Goal: Information Seeking & Learning: Compare options

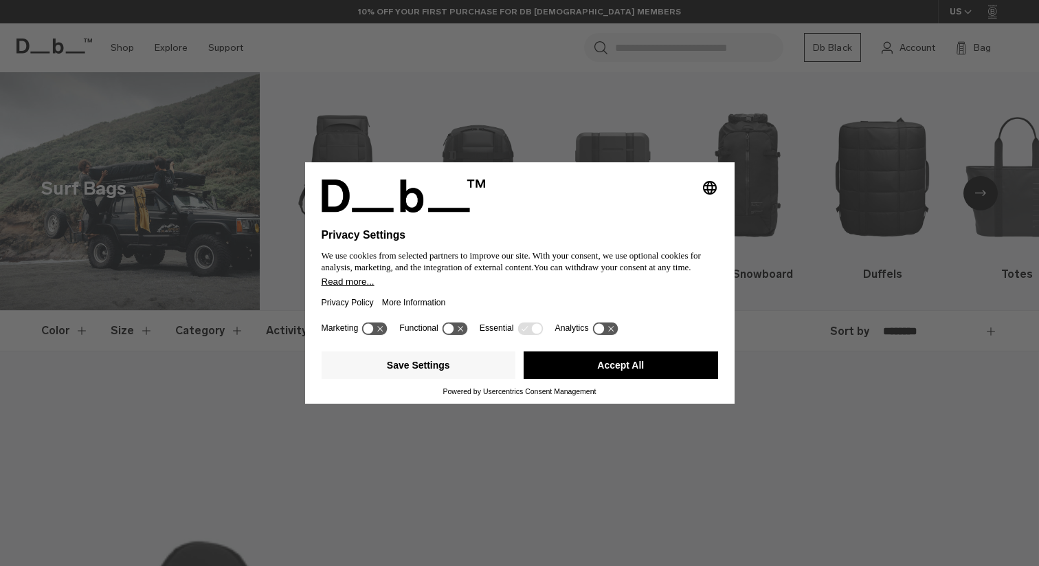
click at [472, 97] on div "Selecting an option will immediately change the language Privacy Settings We us…" at bounding box center [519, 283] width 1039 height 566
click at [627, 363] on button "Accept All" at bounding box center [621, 364] width 195 height 27
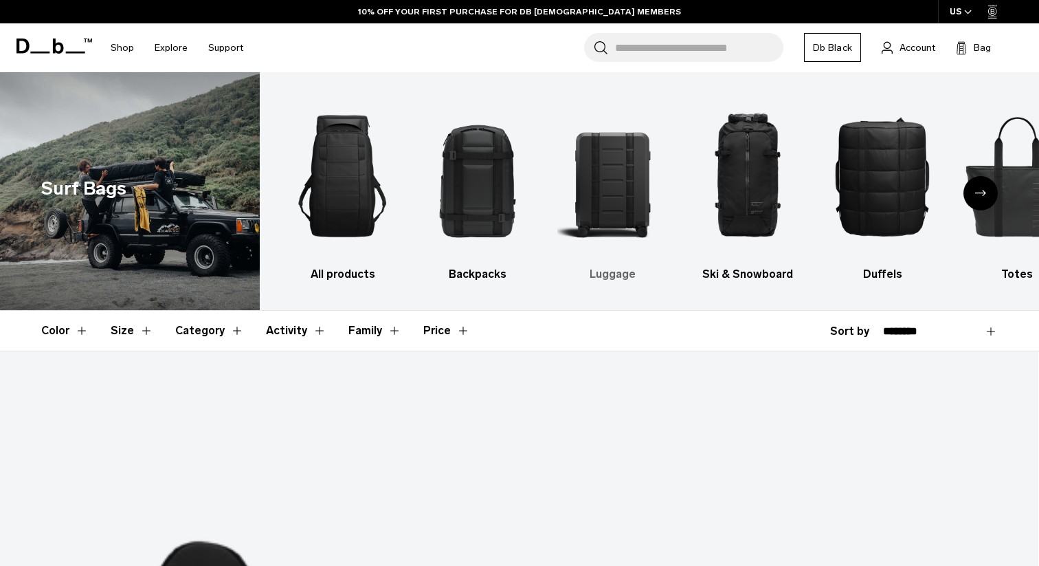
click at [623, 140] on img "3 / 9" at bounding box center [613, 176] width 111 height 166
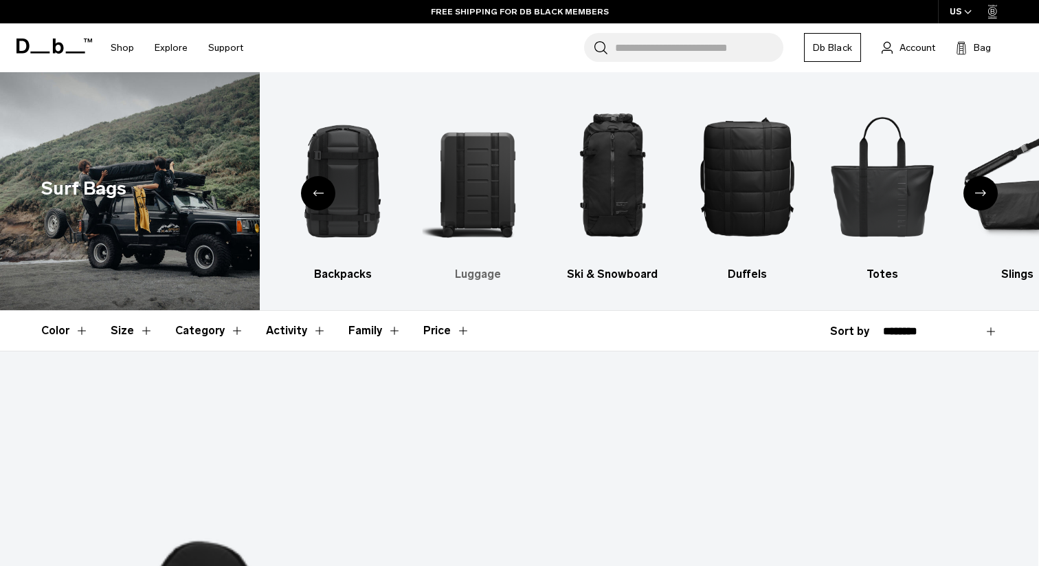
click at [481, 164] on img "3 / 9" at bounding box center [477, 176] width 111 height 166
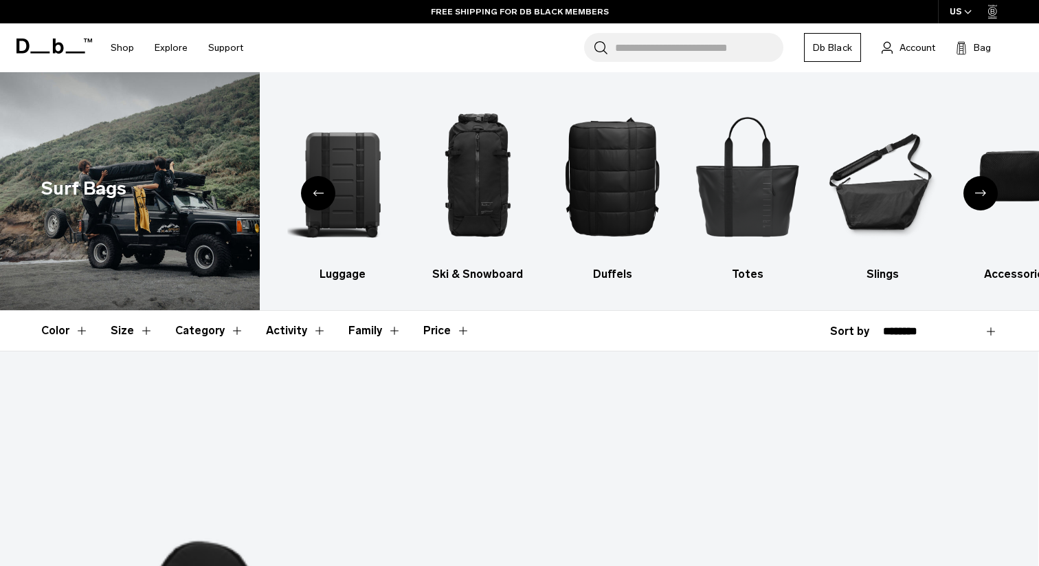
click at [312, 192] on div "Previous slide" at bounding box center [318, 193] width 34 height 34
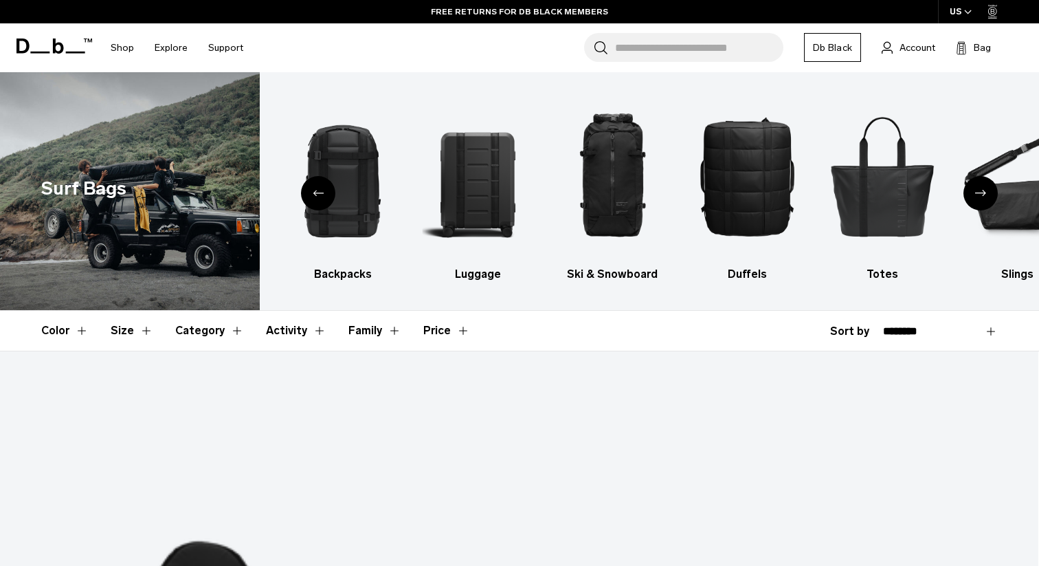
click at [192, 335] on button "Category" at bounding box center [209, 331] width 69 height 40
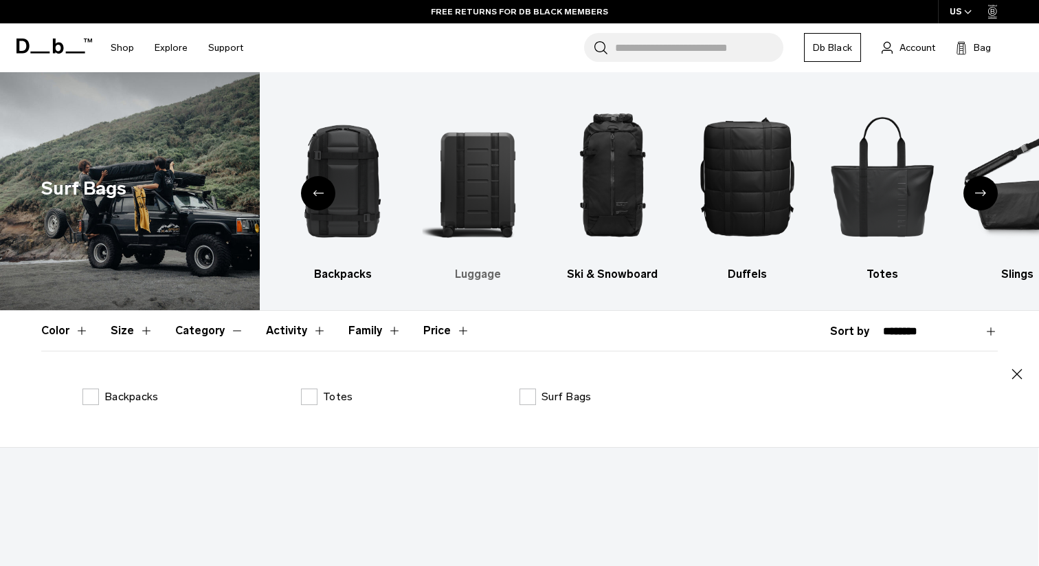
click at [434, 181] on img "3 / 9" at bounding box center [477, 176] width 111 height 166
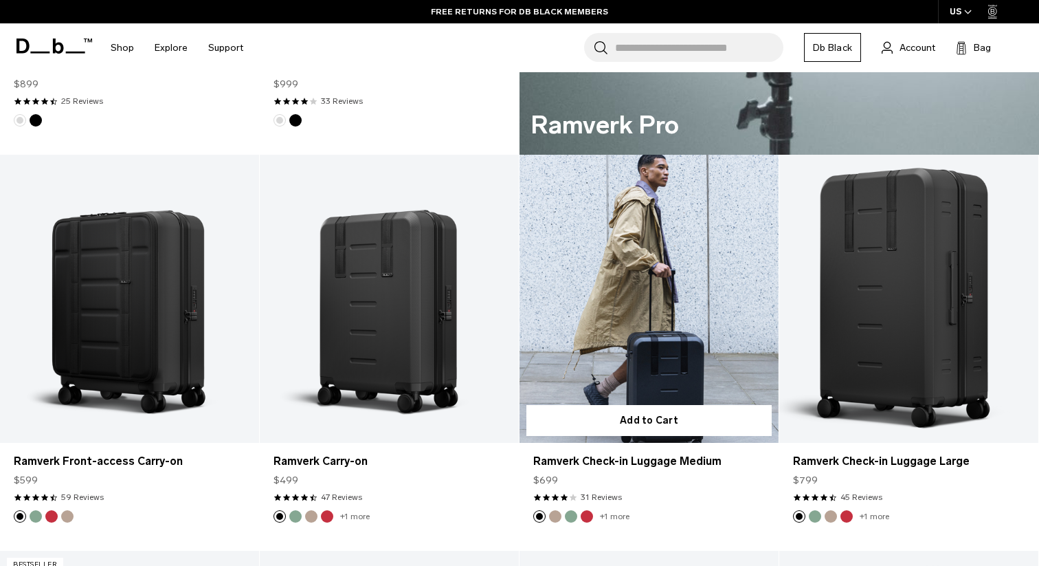
scroll to position [1020, 0]
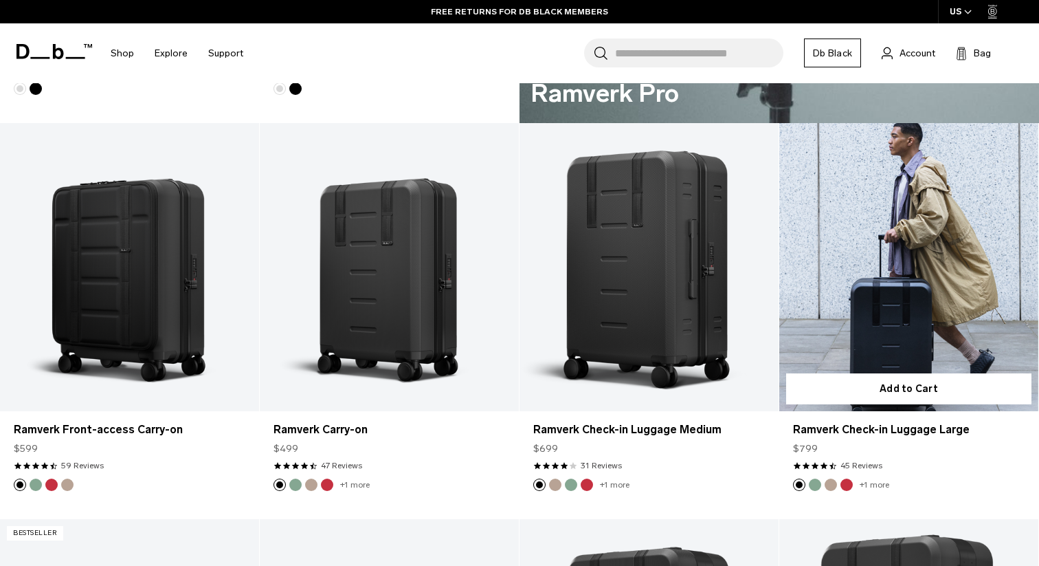
click at [878, 291] on link "Ramverk Check-in Luggage Large" at bounding box center [909, 267] width 259 height 288
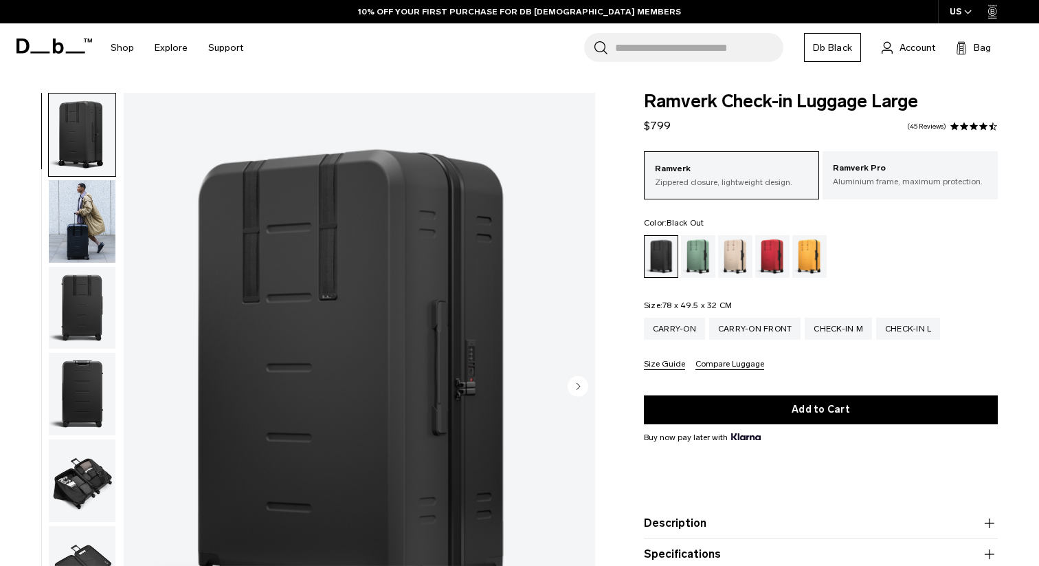
click at [78, 200] on img "button" at bounding box center [82, 221] width 67 height 82
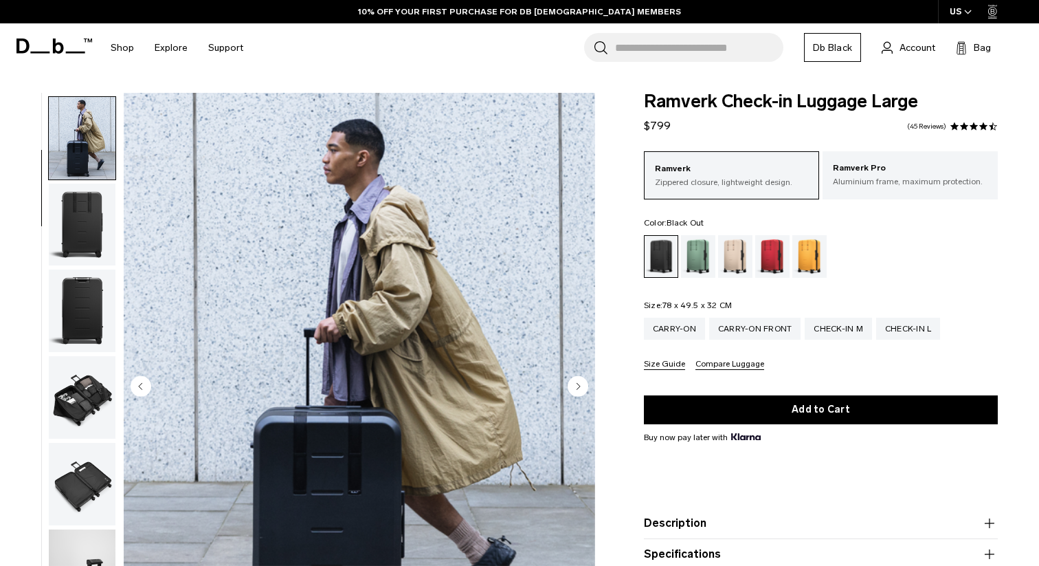
scroll to position [87, 0]
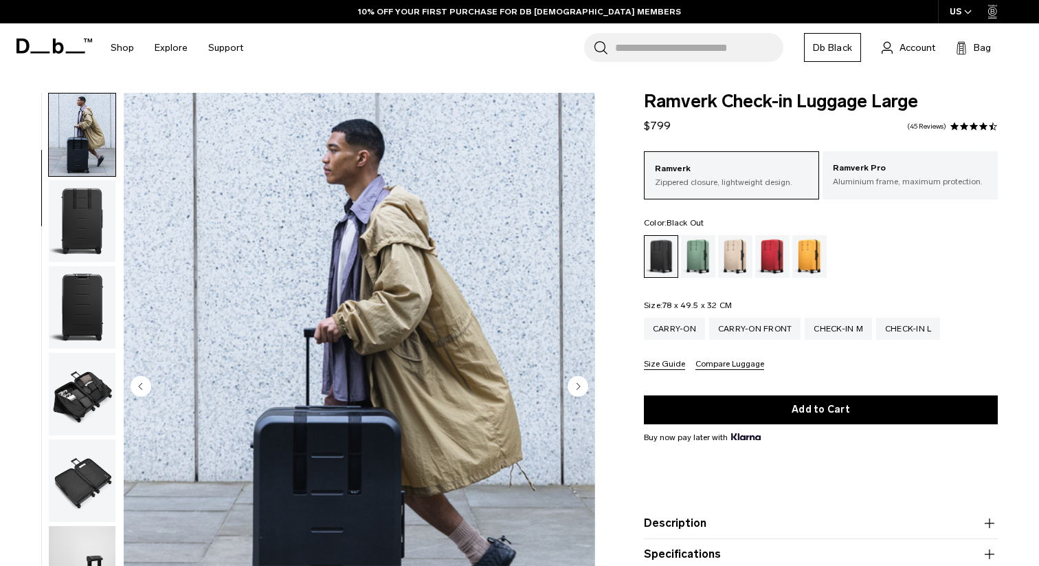
click at [80, 234] on img "button" at bounding box center [82, 221] width 67 height 82
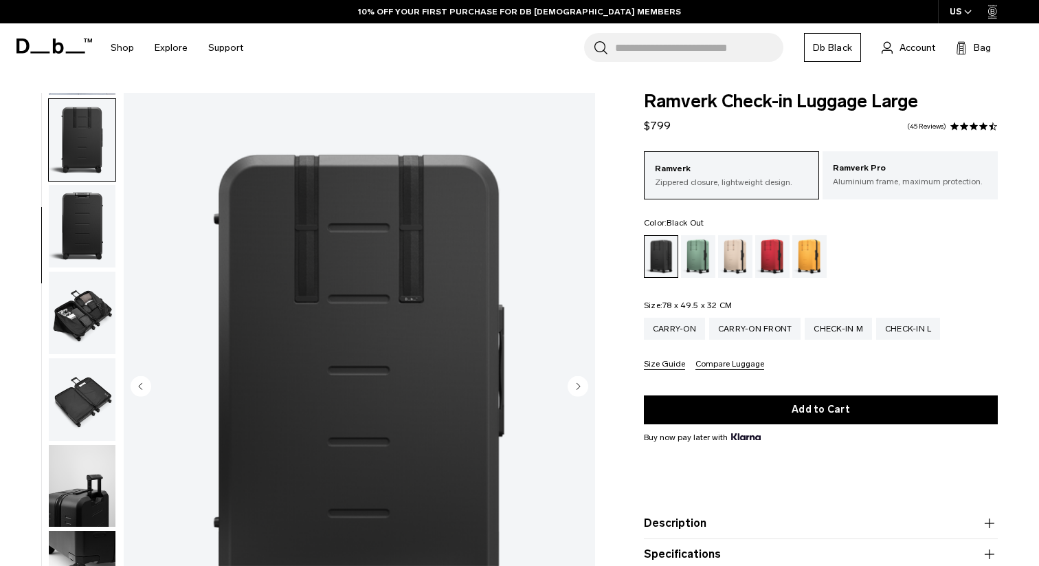
scroll to position [173, 0]
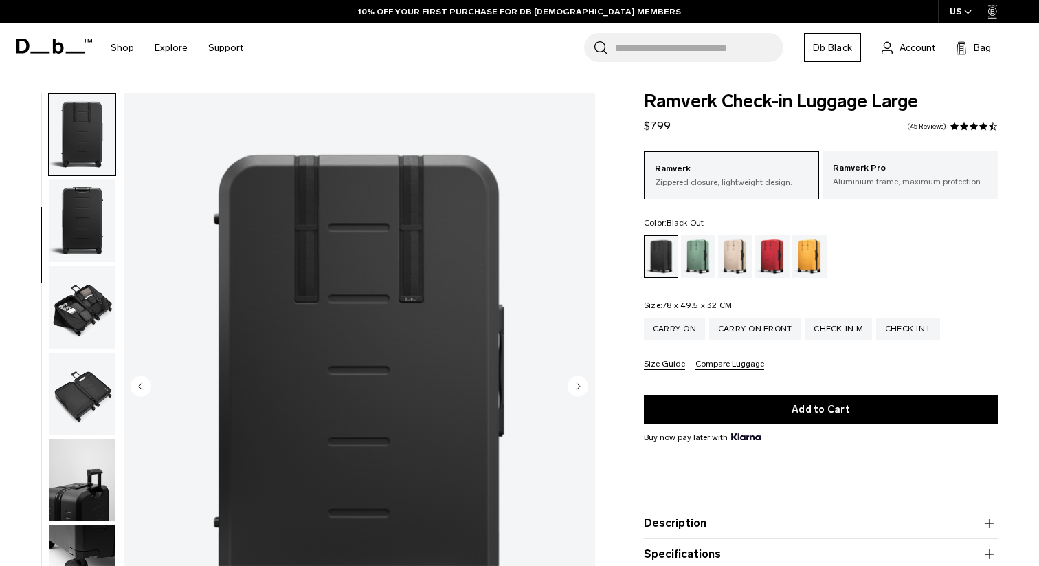
click at [82, 190] on img "button" at bounding box center [82, 220] width 67 height 82
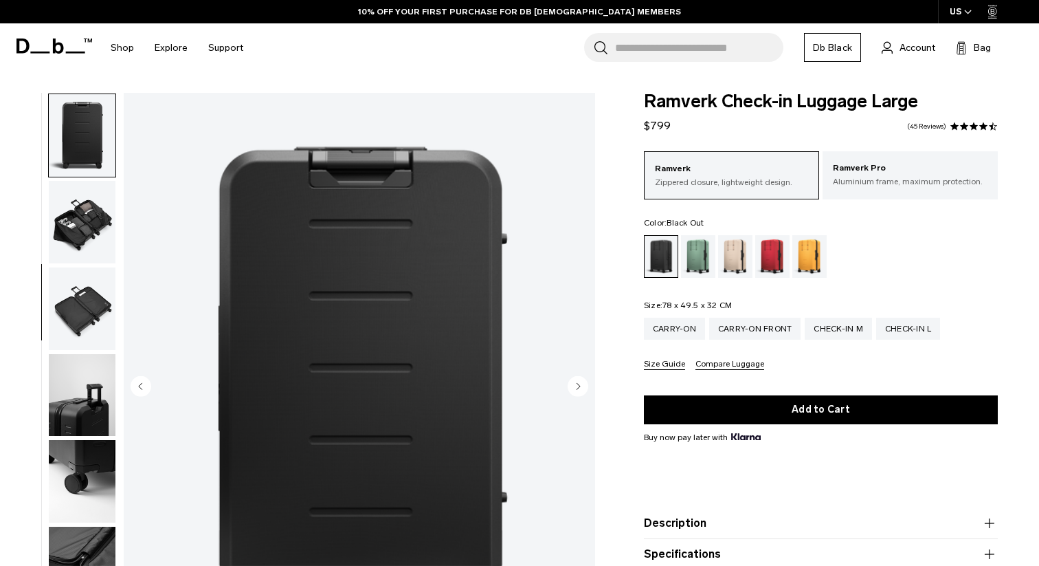
scroll to position [259, 0]
click at [82, 214] on img "button" at bounding box center [82, 221] width 67 height 82
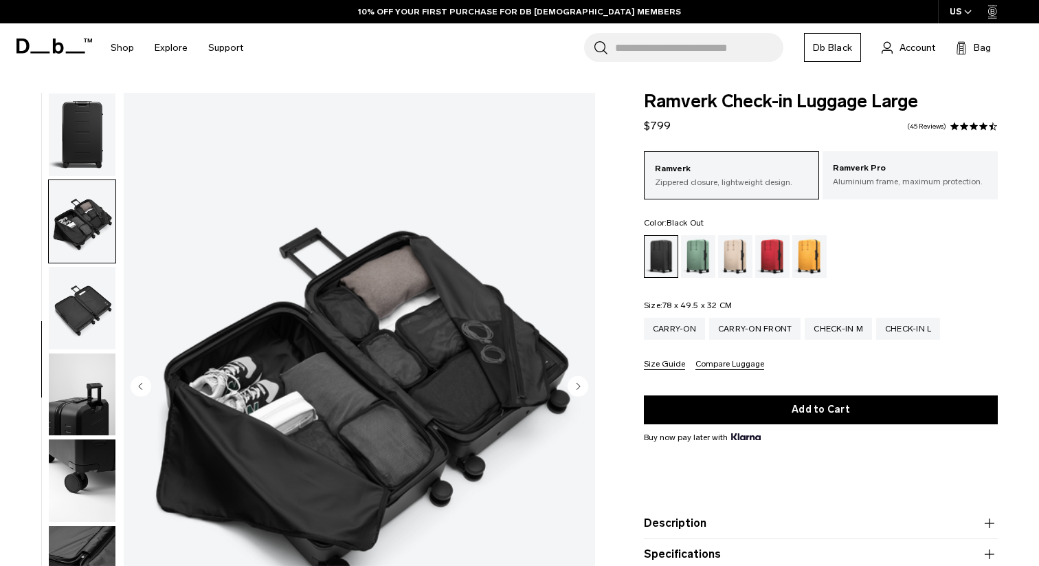
scroll to position [273, 0]
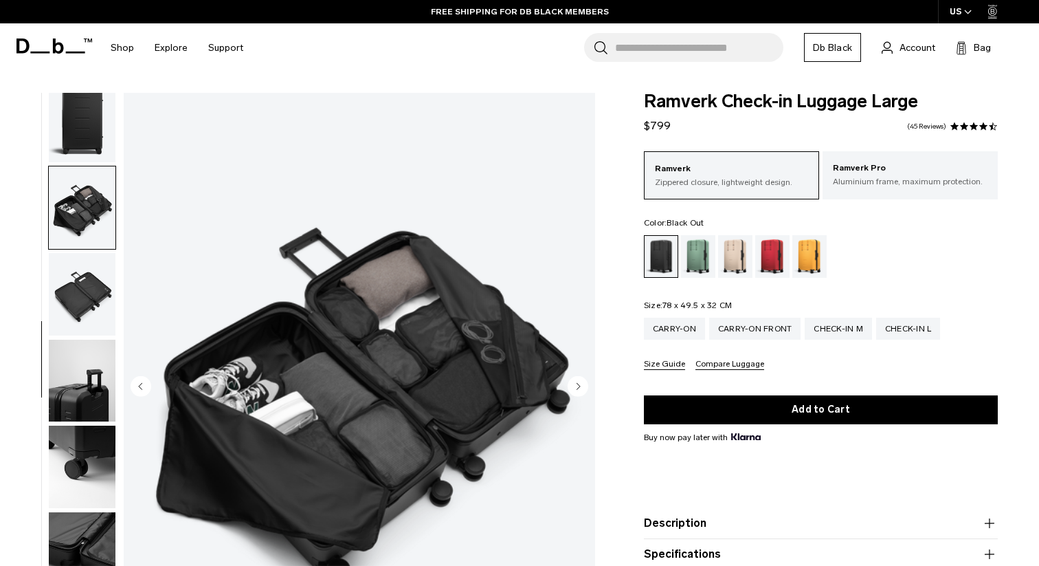
click at [82, 274] on img "button" at bounding box center [82, 294] width 67 height 82
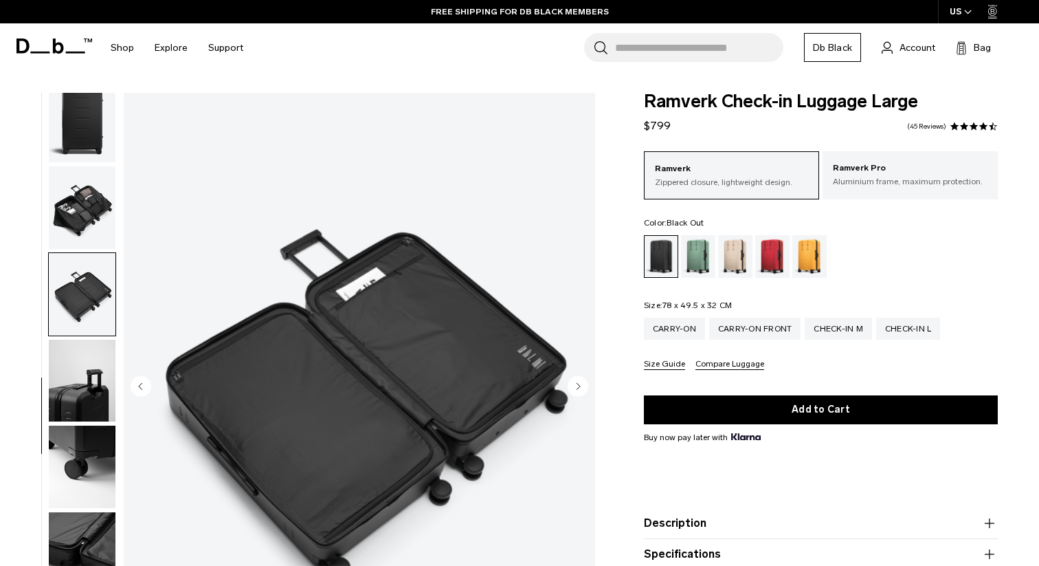
click at [78, 381] on img "button" at bounding box center [82, 381] width 67 height 82
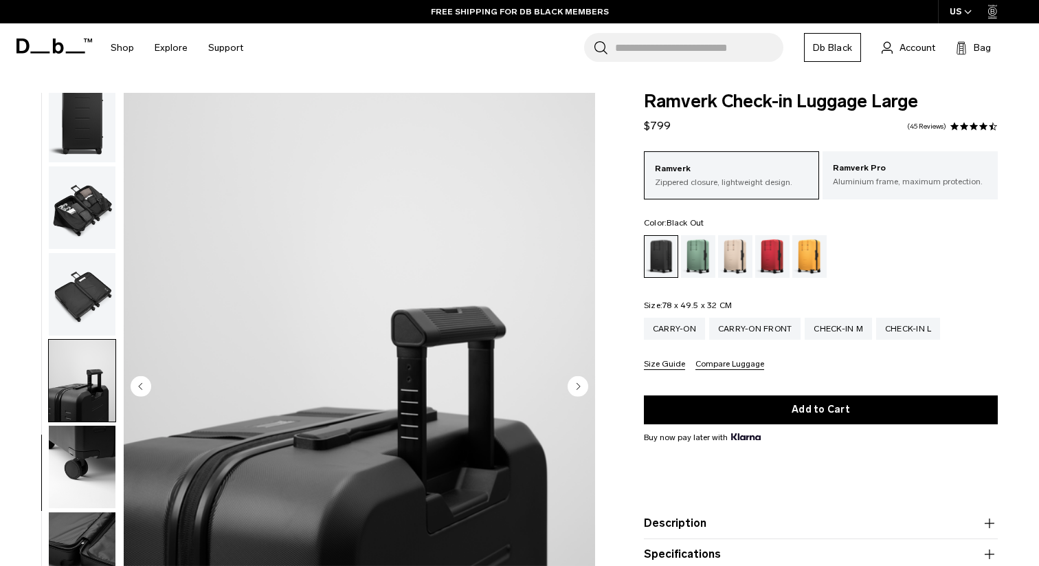
click at [81, 442] on img "button" at bounding box center [82, 467] width 67 height 82
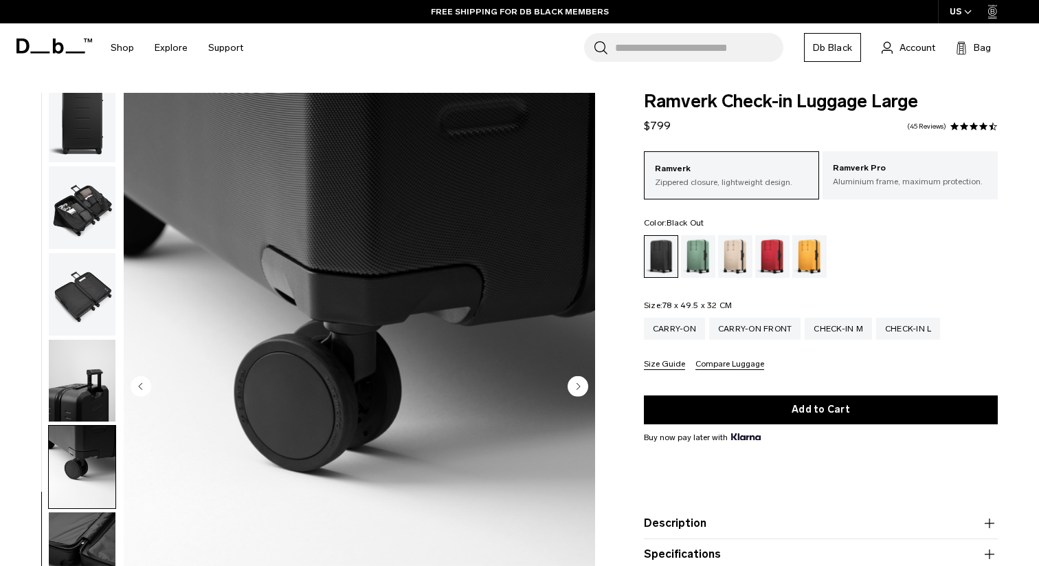
click at [93, 384] on img "button" at bounding box center [82, 381] width 67 height 82
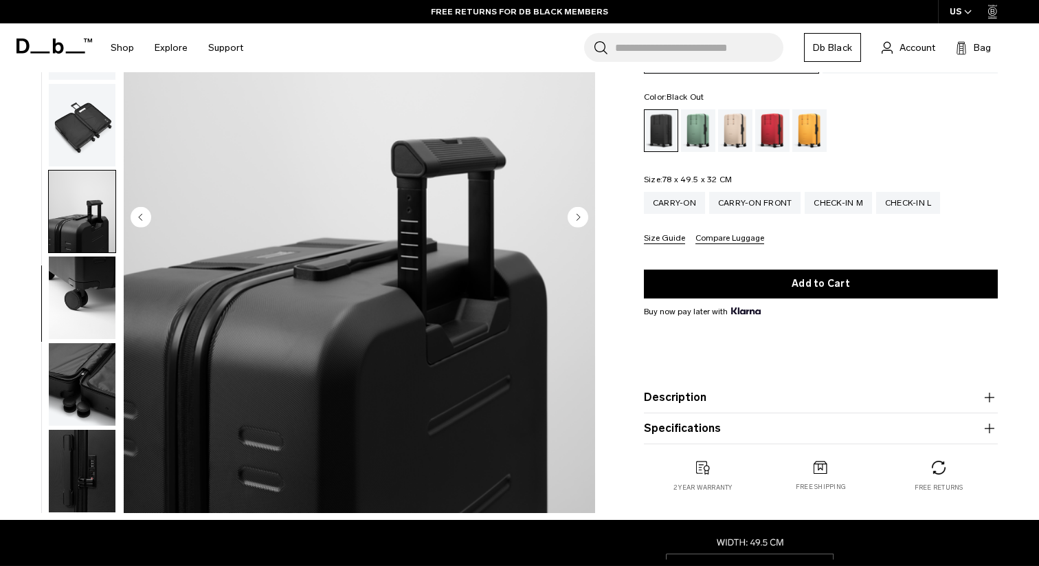
scroll to position [174, 0]
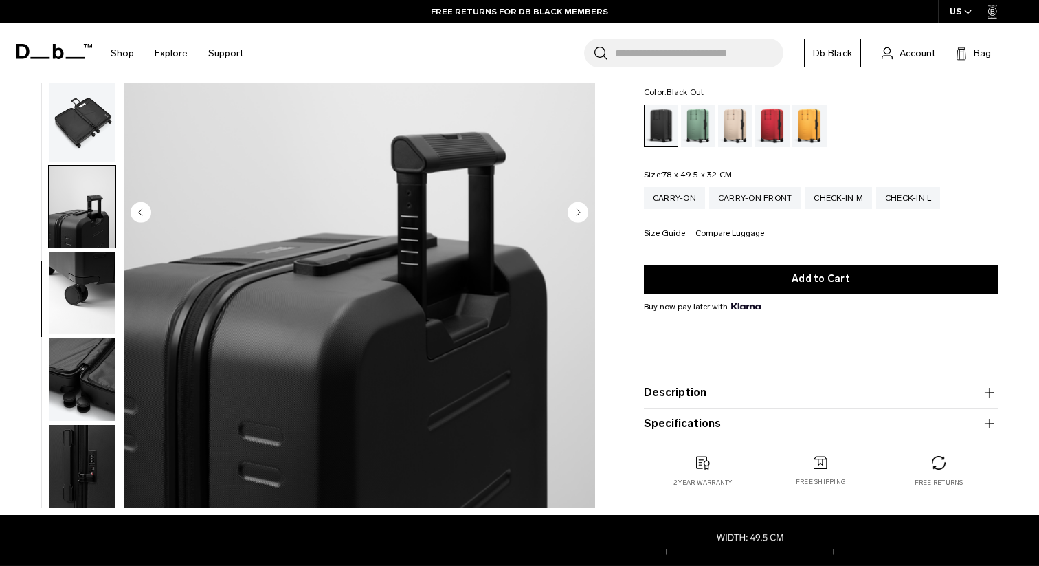
click at [90, 364] on img "button" at bounding box center [82, 379] width 67 height 82
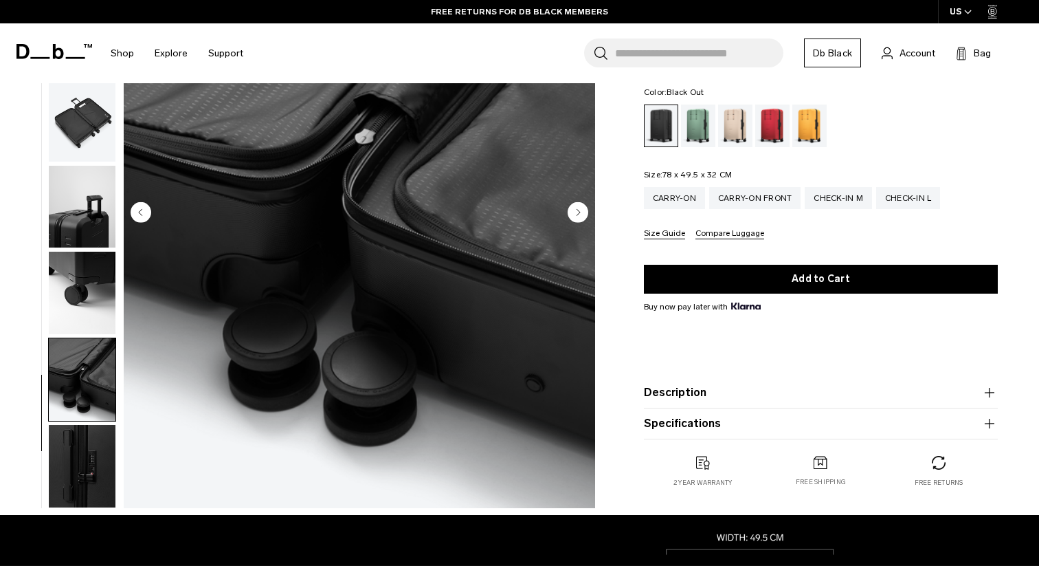
click at [81, 436] on img "button" at bounding box center [82, 466] width 67 height 82
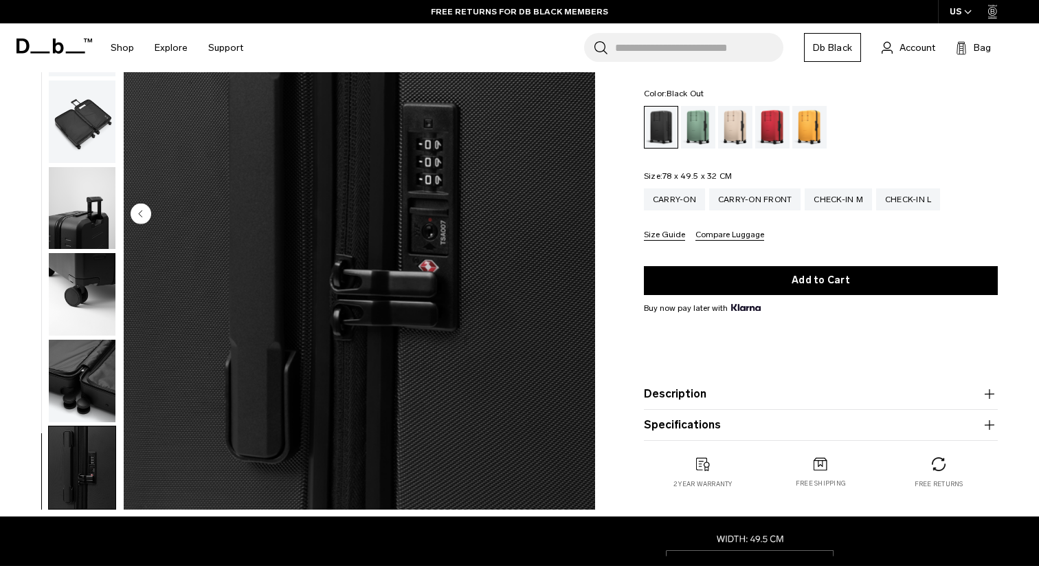
scroll to position [65, 0]
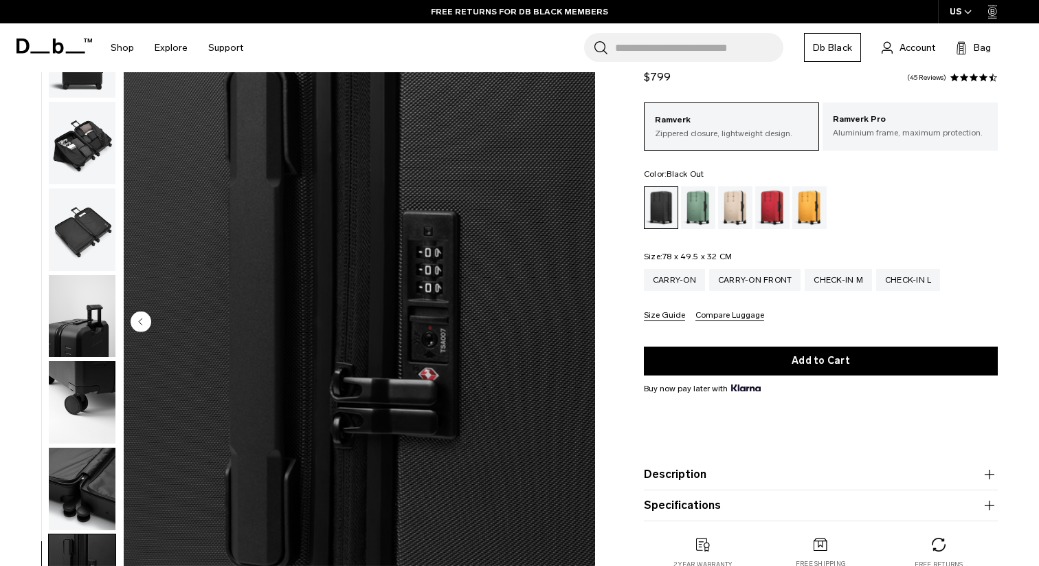
click at [707, 199] on div "Green Ray" at bounding box center [698, 207] width 35 height 43
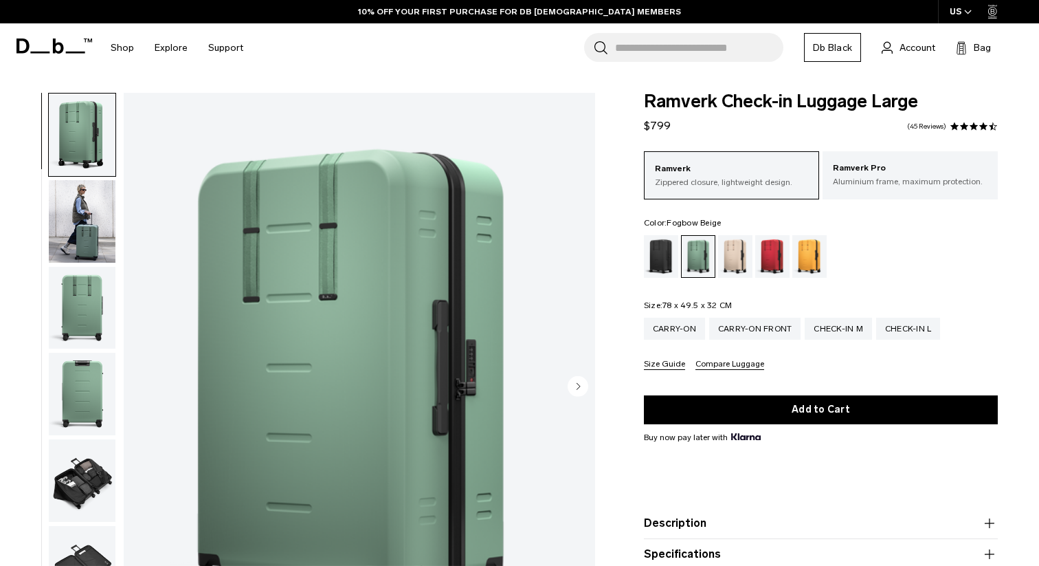
click at [737, 237] on div "Fogbow Beige" at bounding box center [735, 256] width 35 height 43
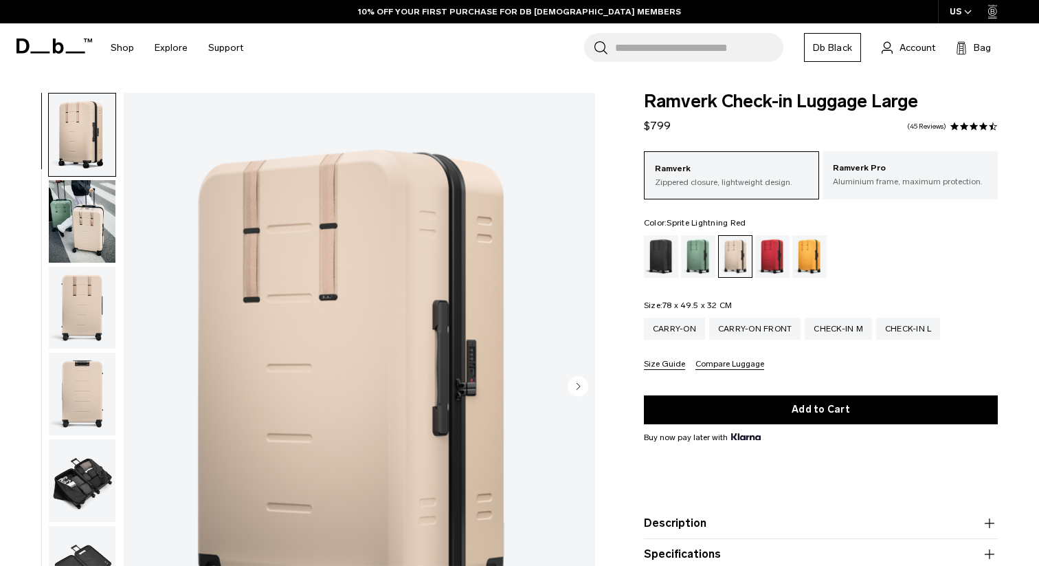
click at [772, 250] on div "Sprite Lightning Red" at bounding box center [772, 256] width 35 height 43
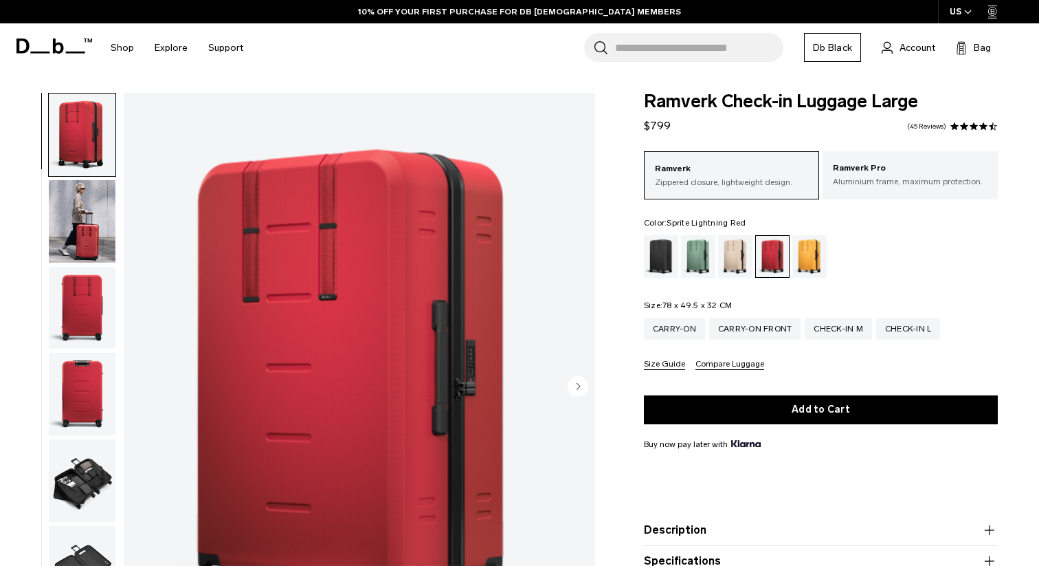
click at [810, 257] on div "Parhelion Orange" at bounding box center [810, 256] width 35 height 43
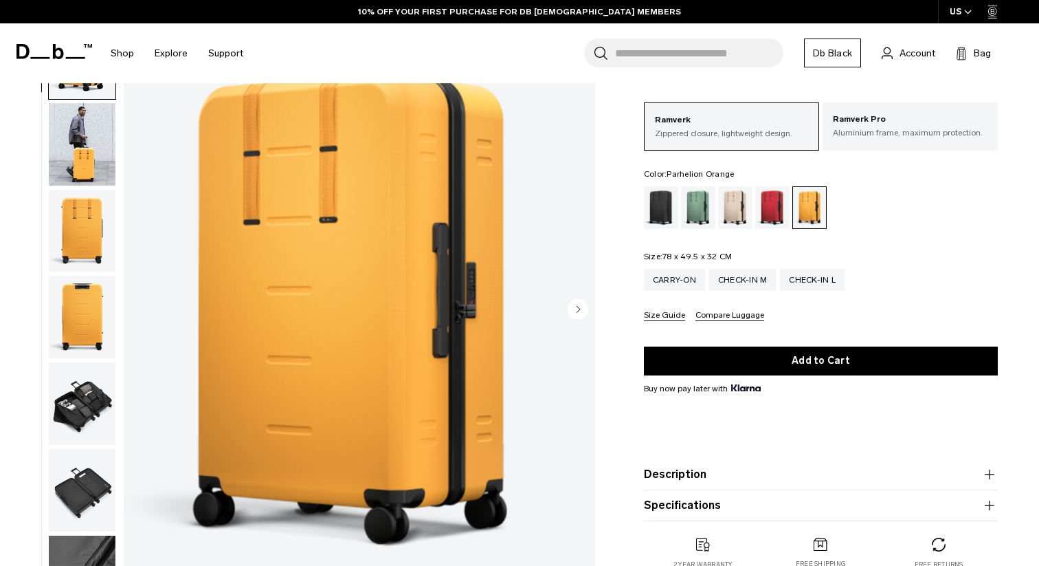
scroll to position [112, 0]
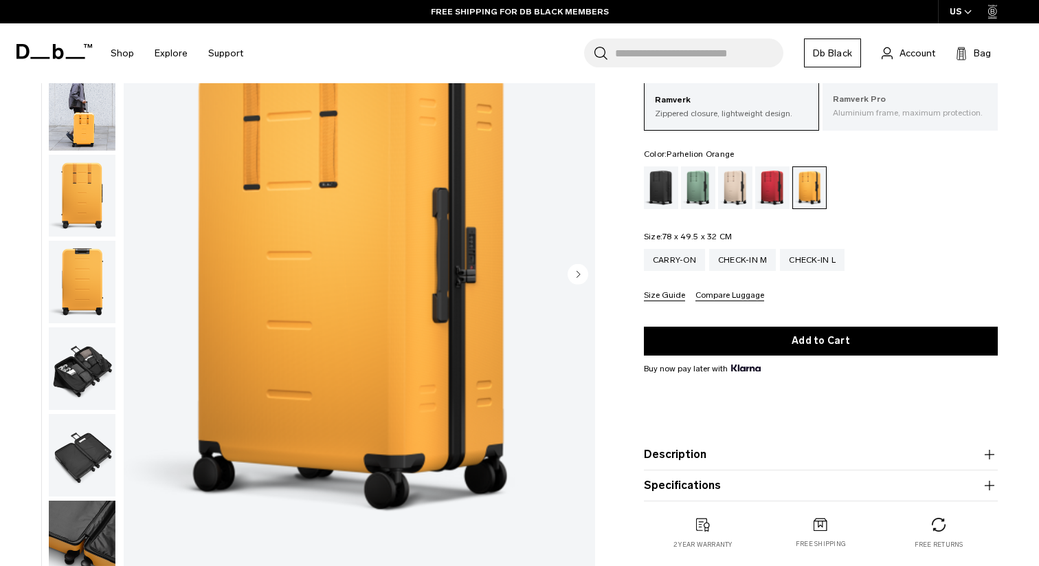
click at [898, 108] on p "Aluminium frame, maximum protection." at bounding box center [910, 113] width 155 height 12
